Goal: Obtain resource: Download file/media

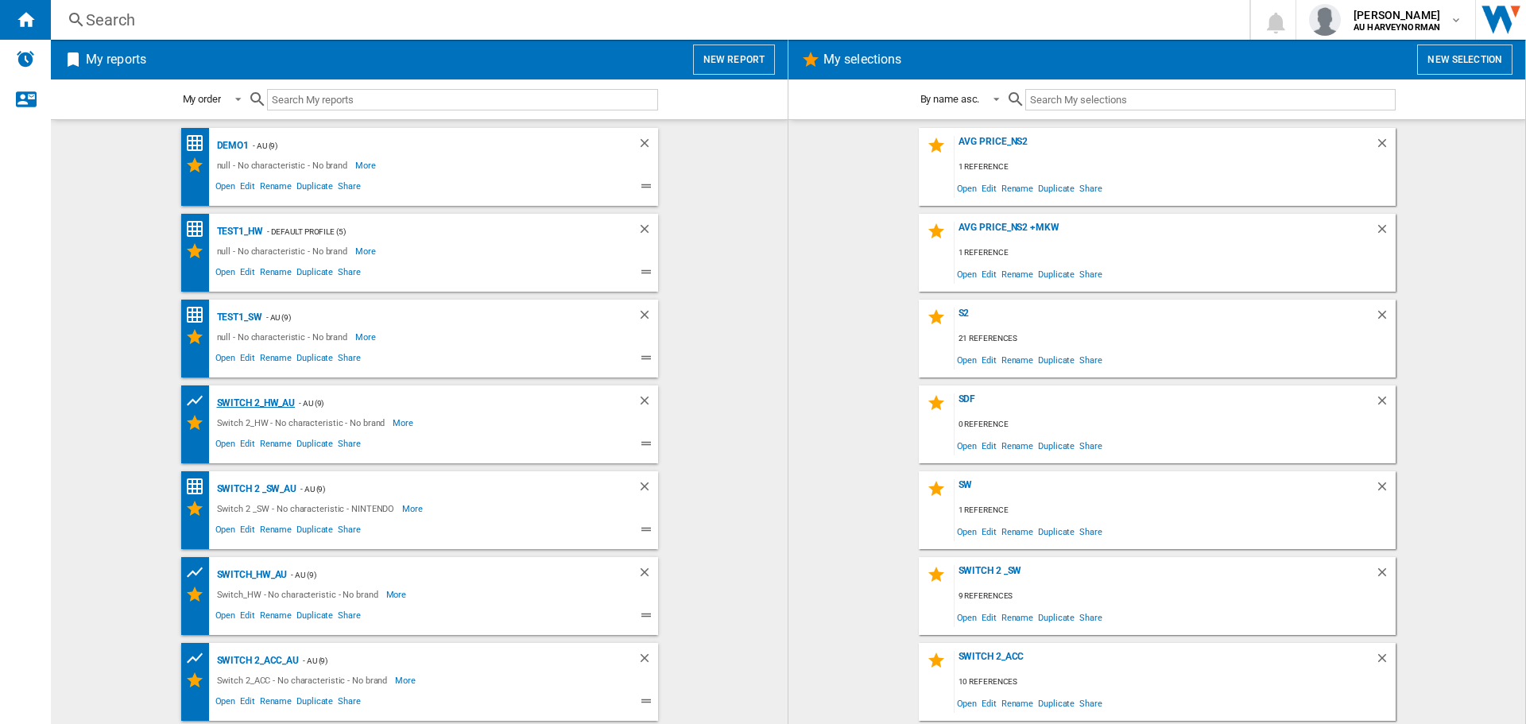
click at [270, 401] on div "Switch 2_HW_AU" at bounding box center [254, 403] width 83 height 20
click at [273, 405] on div "Switch 2_HW_AU" at bounding box center [254, 403] width 83 height 20
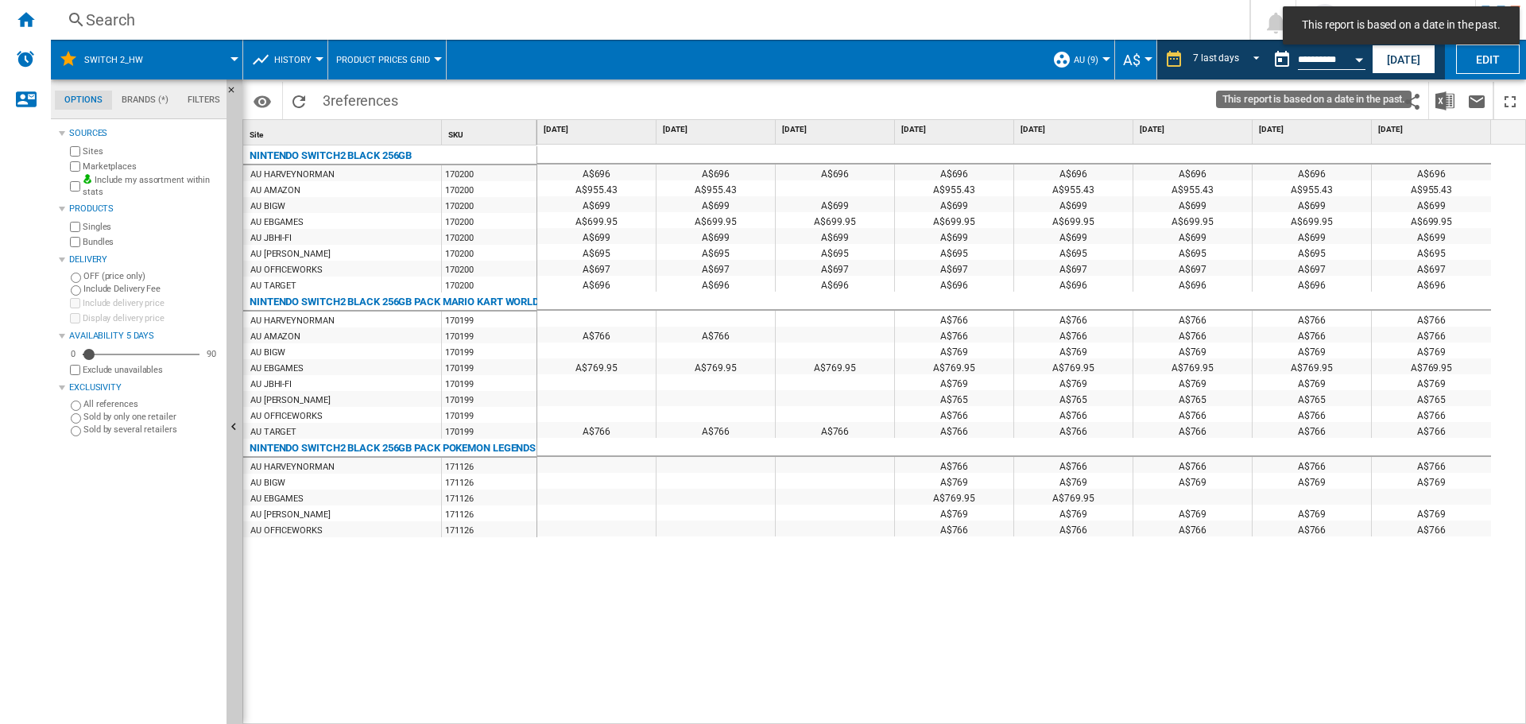
click at [1351, 56] on button "Open calendar" at bounding box center [1359, 57] width 29 height 29
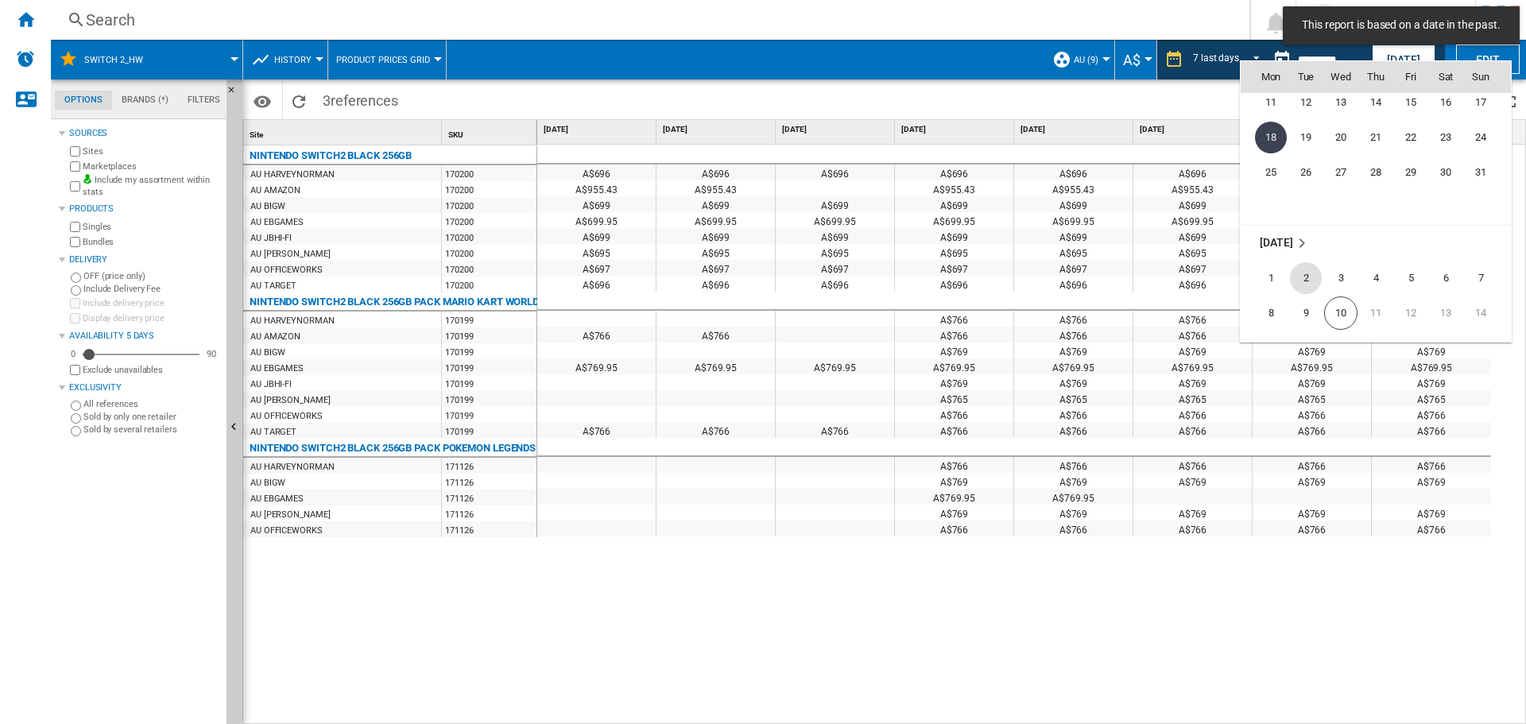
scroll to position [7452, 0]
click at [1266, 304] on span "8" at bounding box center [1271, 312] width 32 height 32
type input "**********"
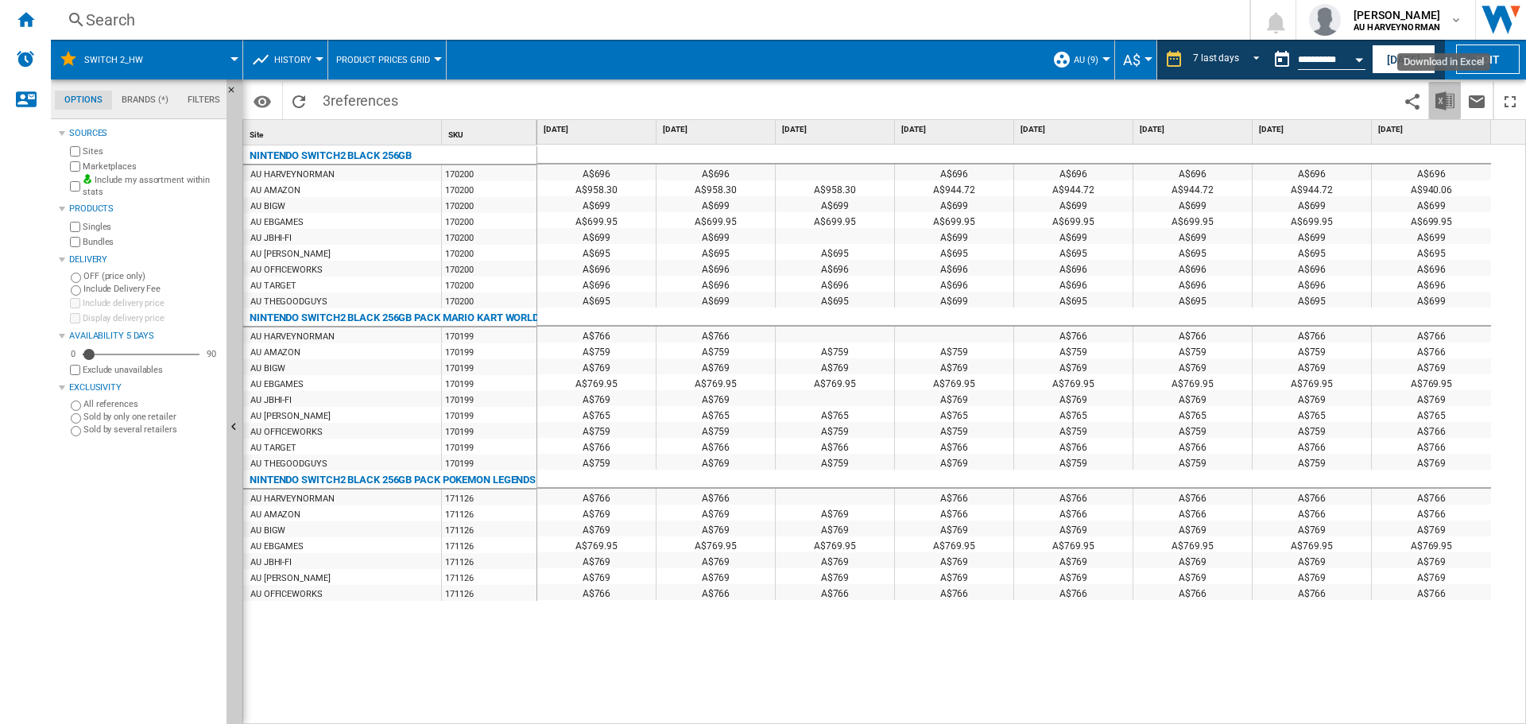
click at [1451, 99] on img "Download in Excel" at bounding box center [1445, 100] width 19 height 19
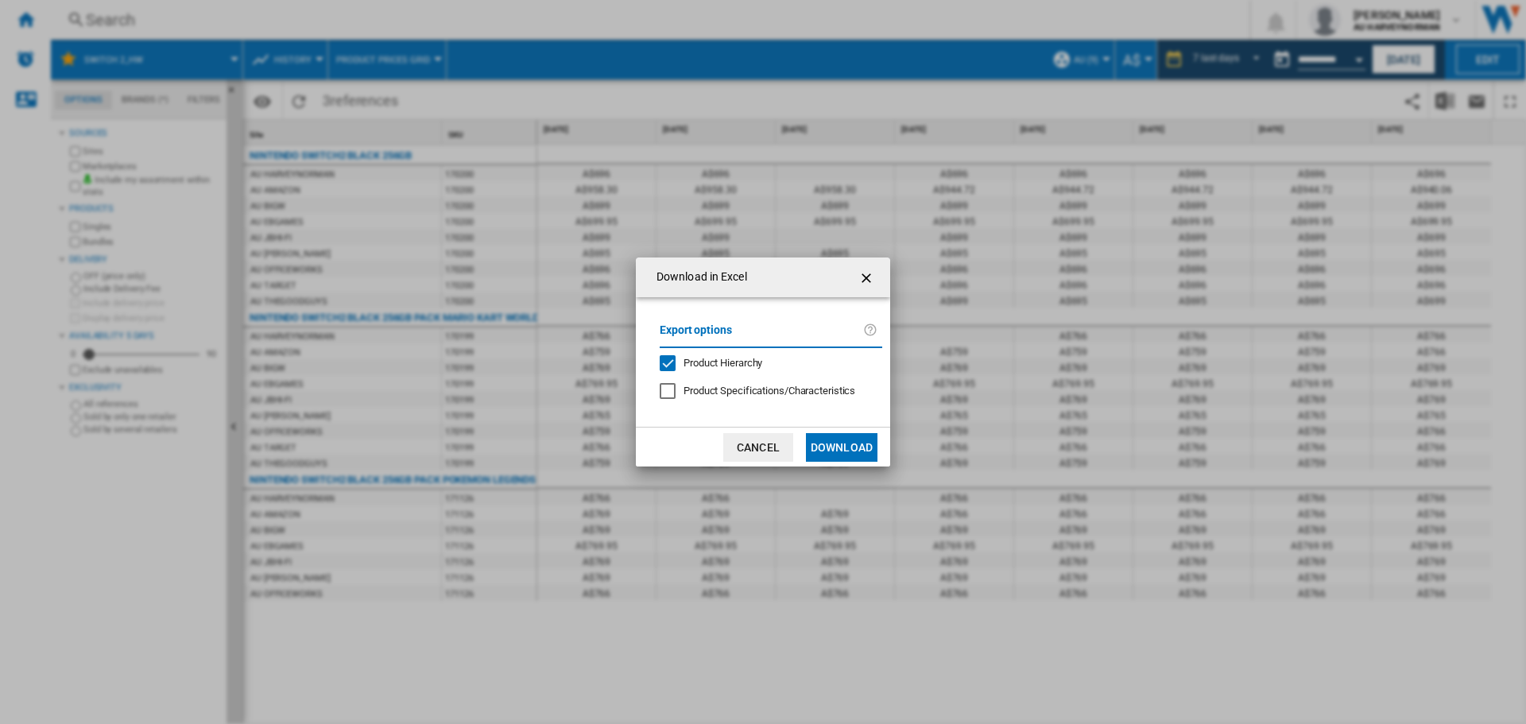
click at [674, 384] on div at bounding box center [668, 391] width 16 height 16
click at [843, 437] on button "Download" at bounding box center [842, 447] width 72 height 29
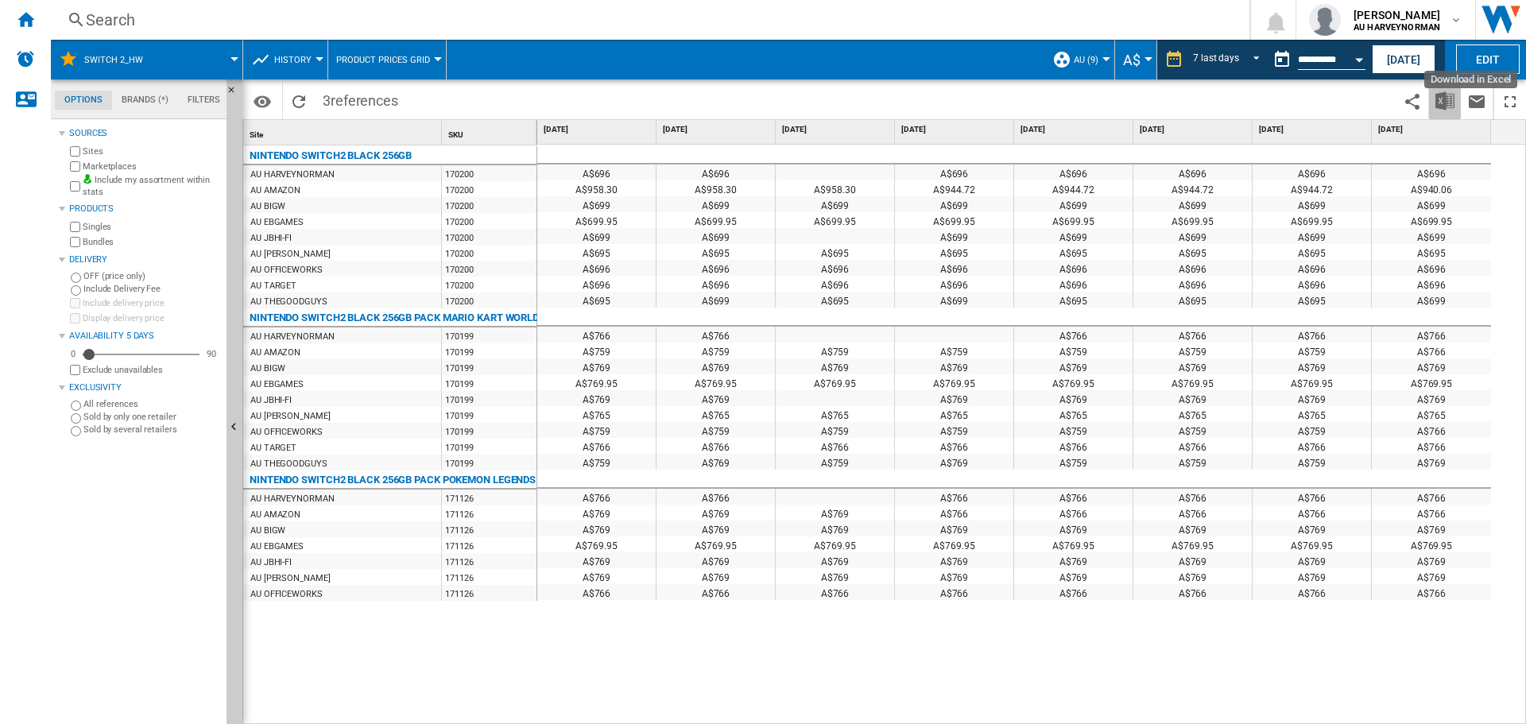
click at [1440, 106] on img "Download in Excel" at bounding box center [1445, 100] width 19 height 19
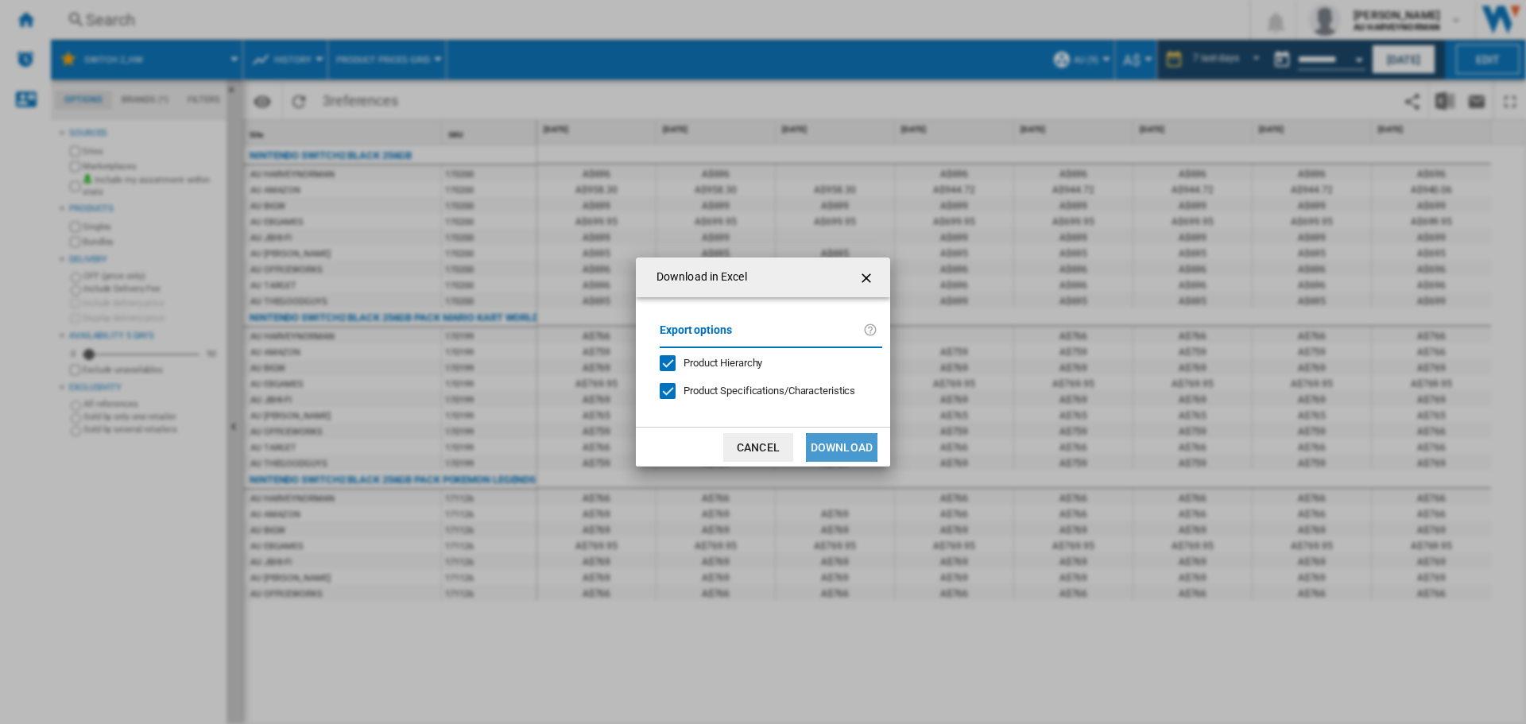
click at [827, 438] on button "Download" at bounding box center [842, 447] width 72 height 29
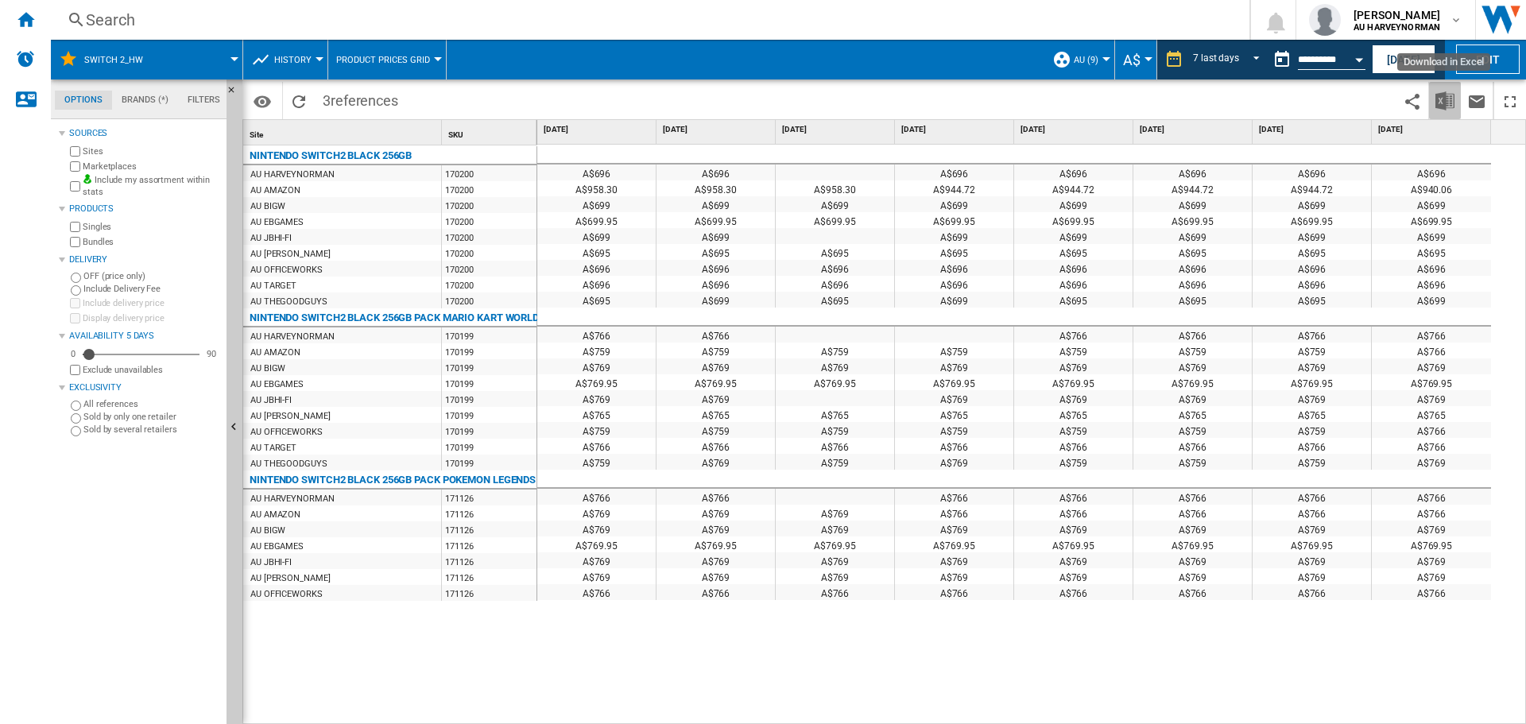
click at [1436, 104] on img "Download in Excel" at bounding box center [1445, 100] width 19 height 19
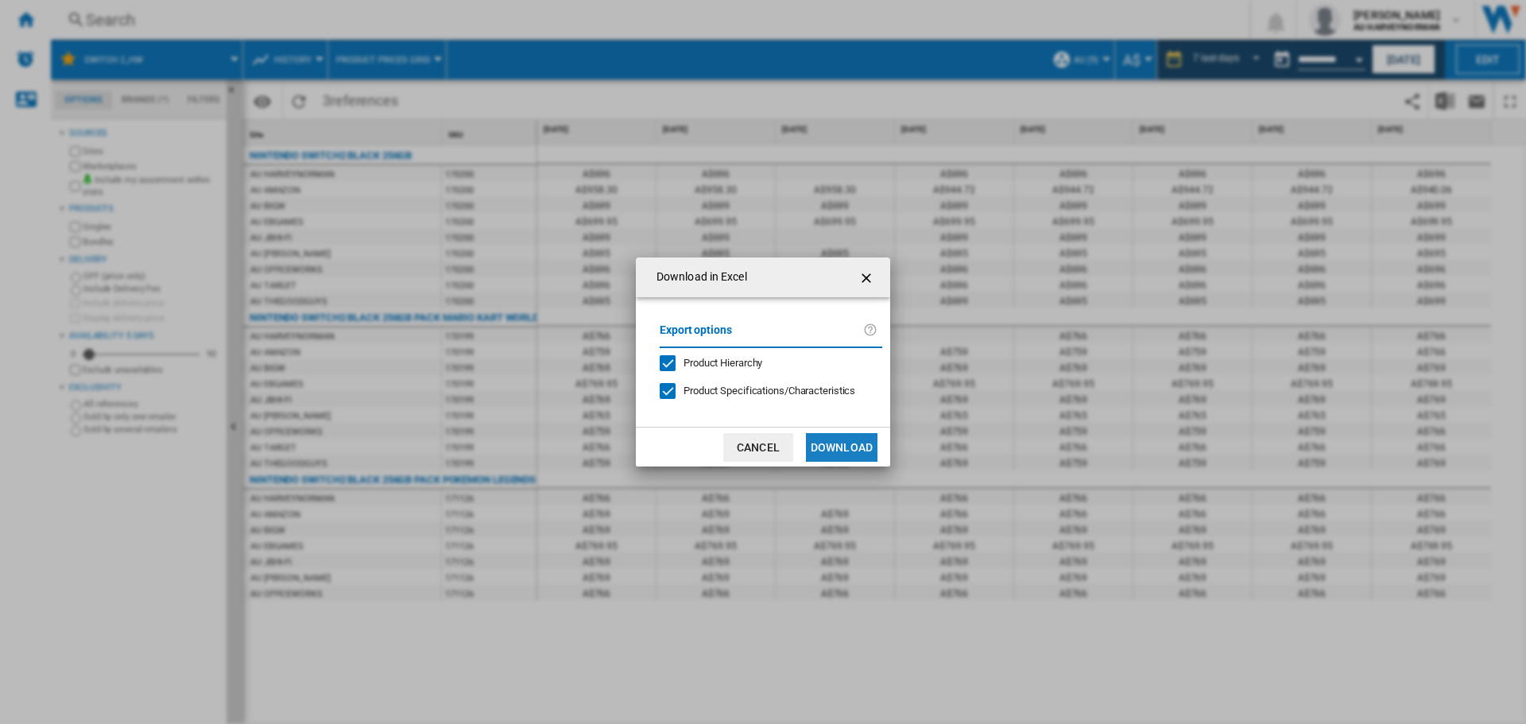
click at [854, 441] on button "Download" at bounding box center [842, 447] width 72 height 29
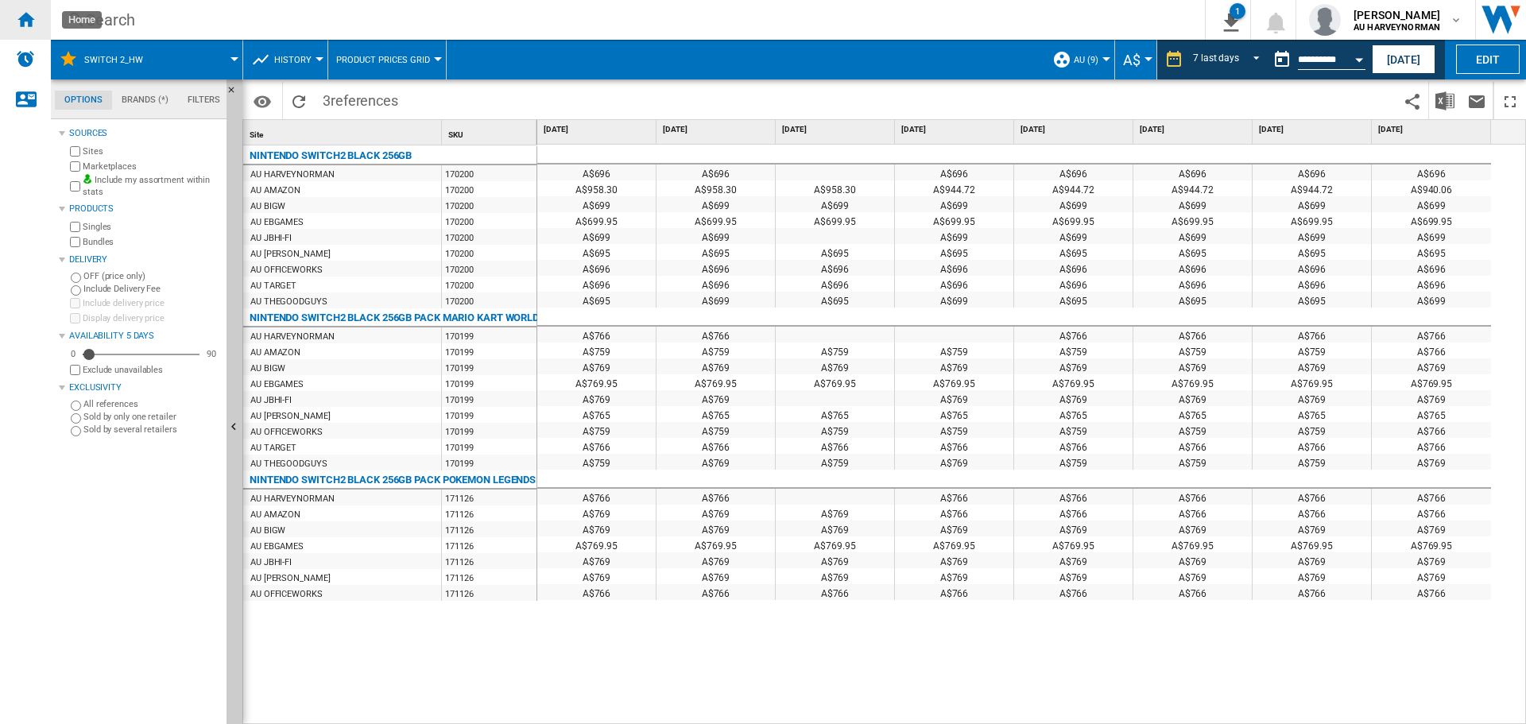
click at [17, 17] on ng-md-icon "Home" at bounding box center [25, 19] width 19 height 19
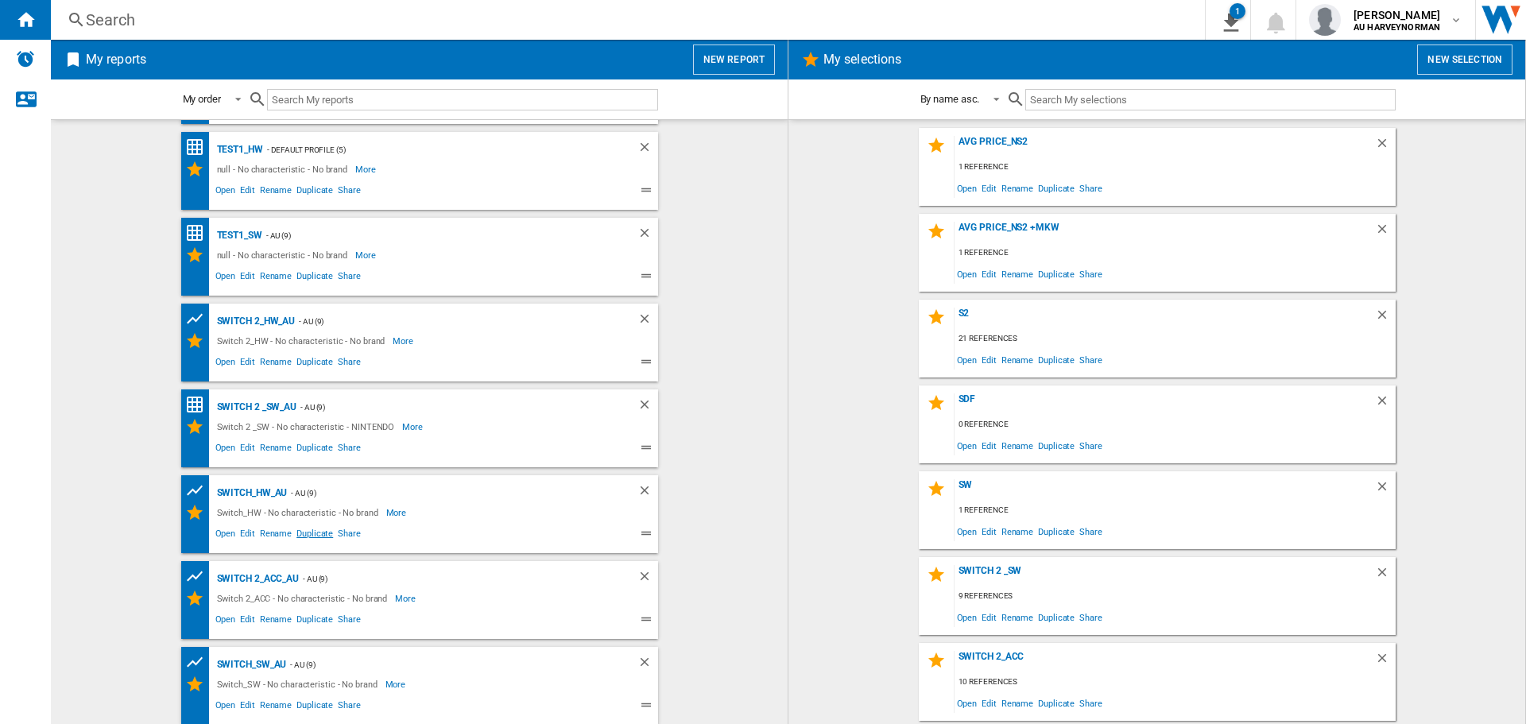
scroll to position [83, 0]
click at [238, 493] on div "Switch_HW_AU" at bounding box center [250, 492] width 75 height 20
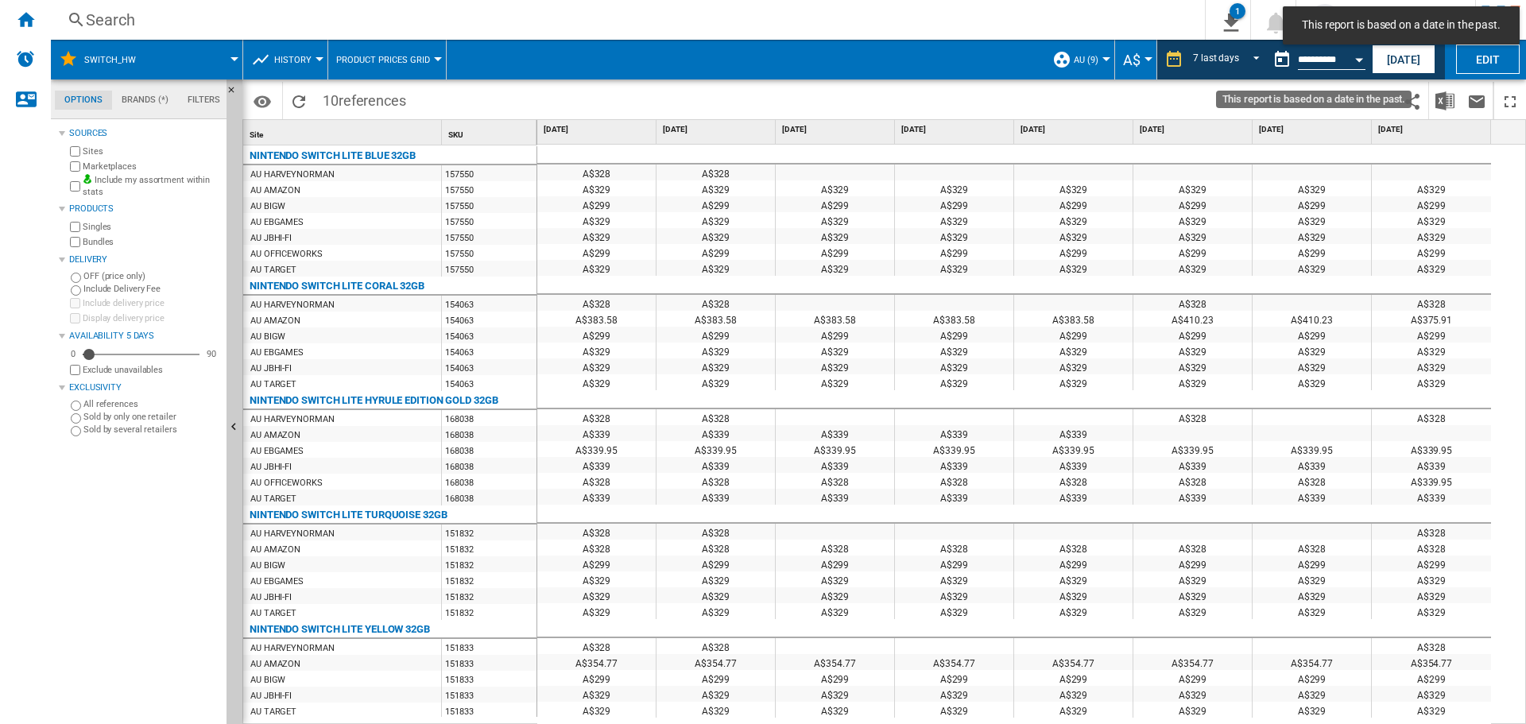
click at [1351, 59] on button "Open calendar" at bounding box center [1359, 57] width 29 height 29
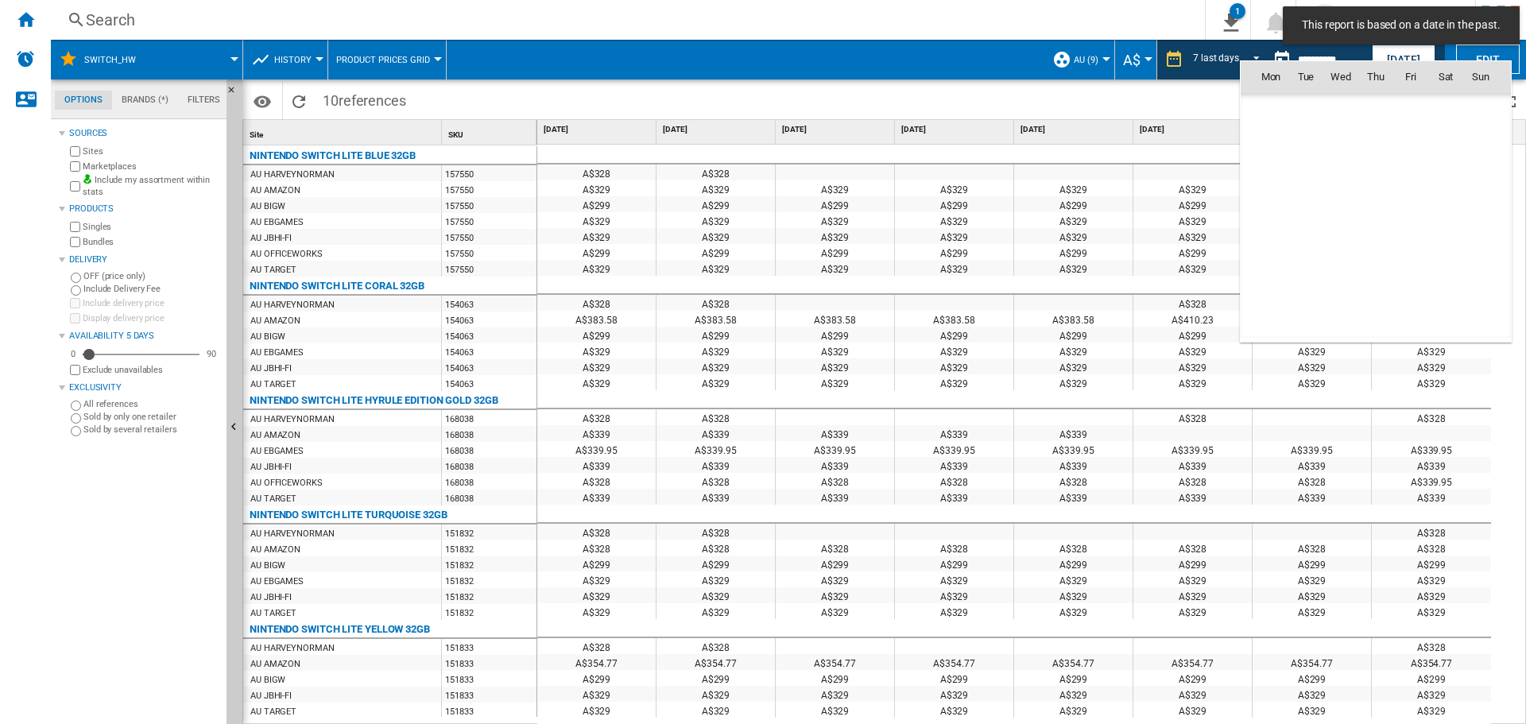
scroll to position [7583, 0]
click at [1265, 178] on span "8" at bounding box center [1271, 181] width 32 height 32
type input "**********"
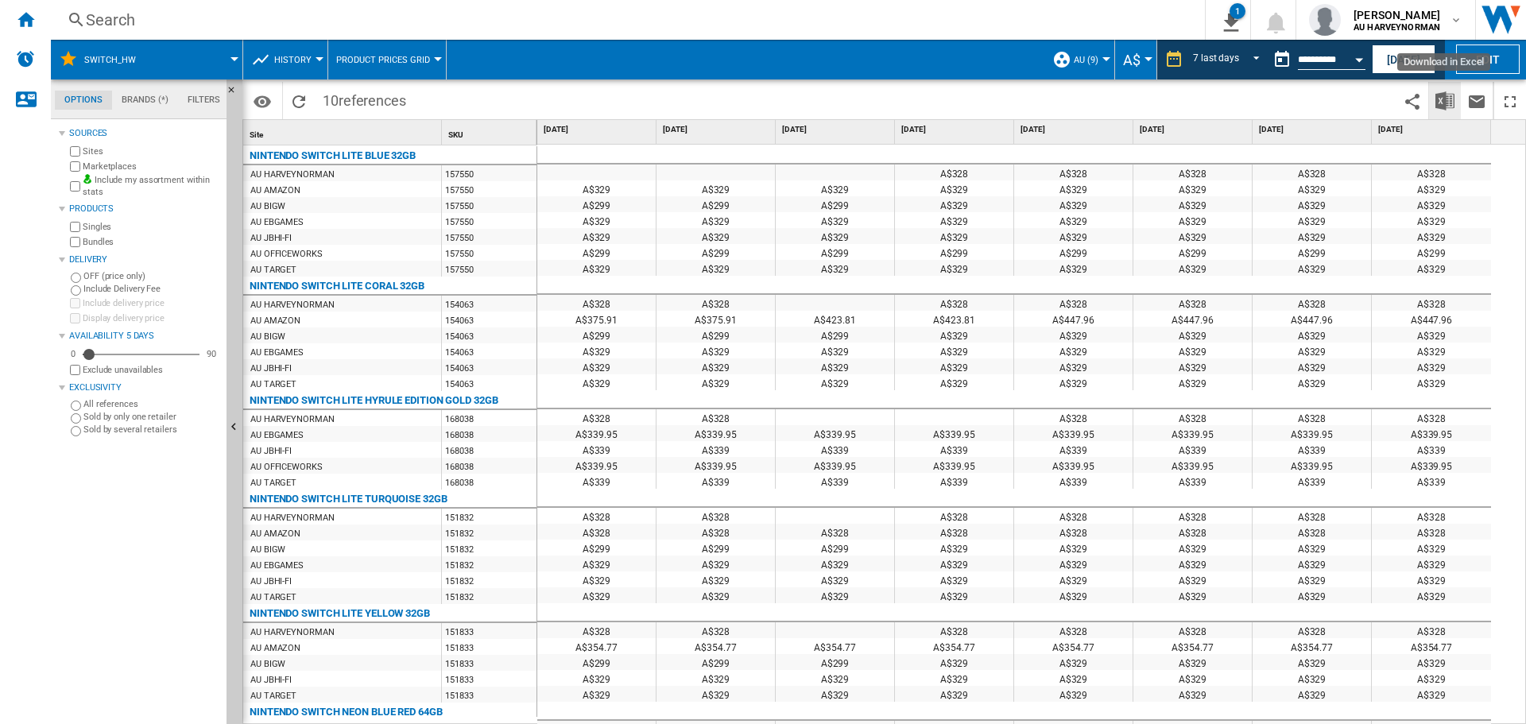
click at [1446, 101] on img "Download in Excel" at bounding box center [1445, 100] width 19 height 19
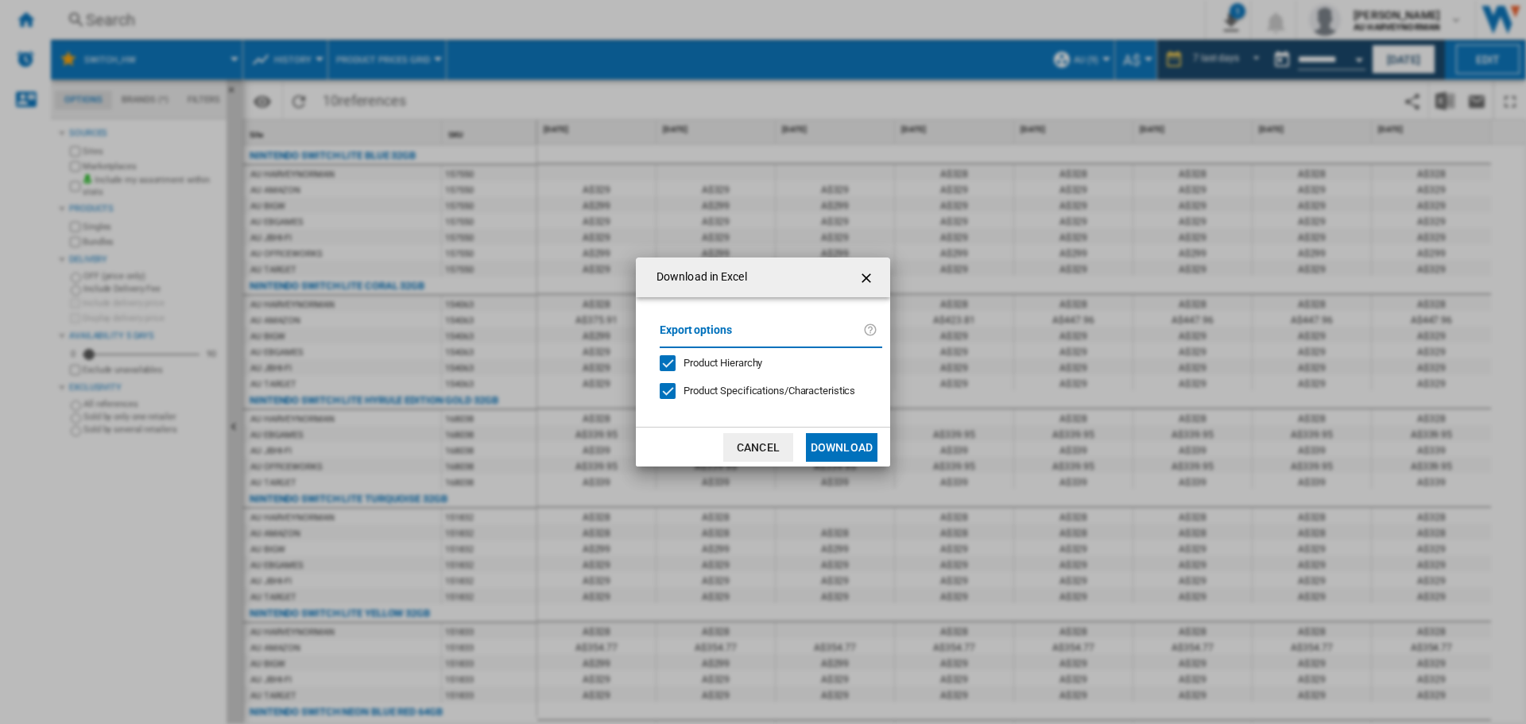
click at [815, 446] on button "Download" at bounding box center [842, 447] width 72 height 29
